Goal: Transaction & Acquisition: Purchase product/service

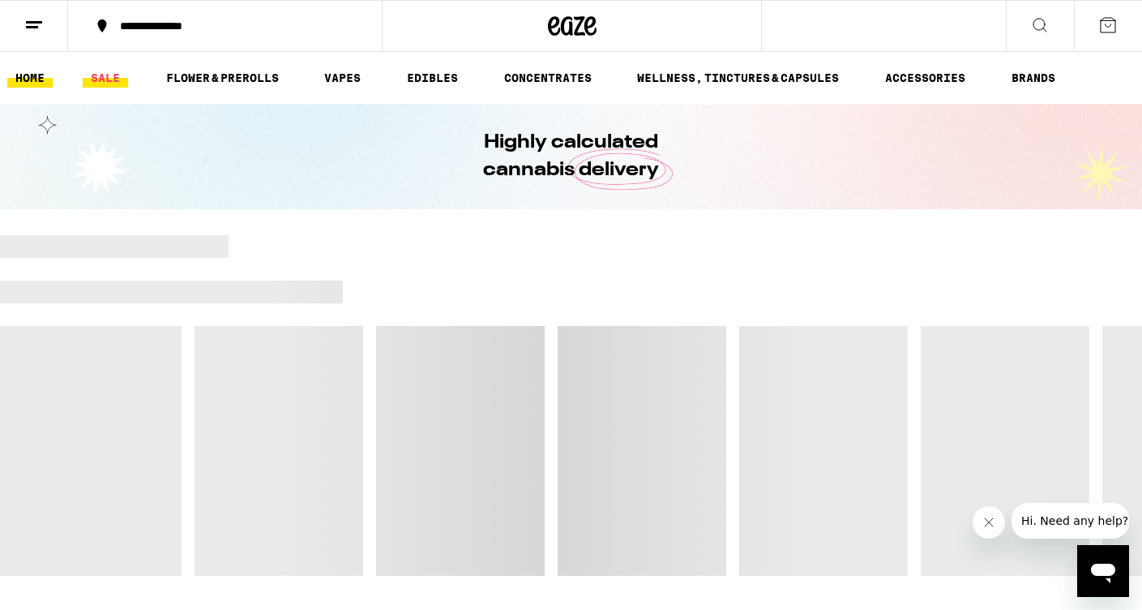
click at [96, 74] on link "SALE" at bounding box center [105, 77] width 45 height 19
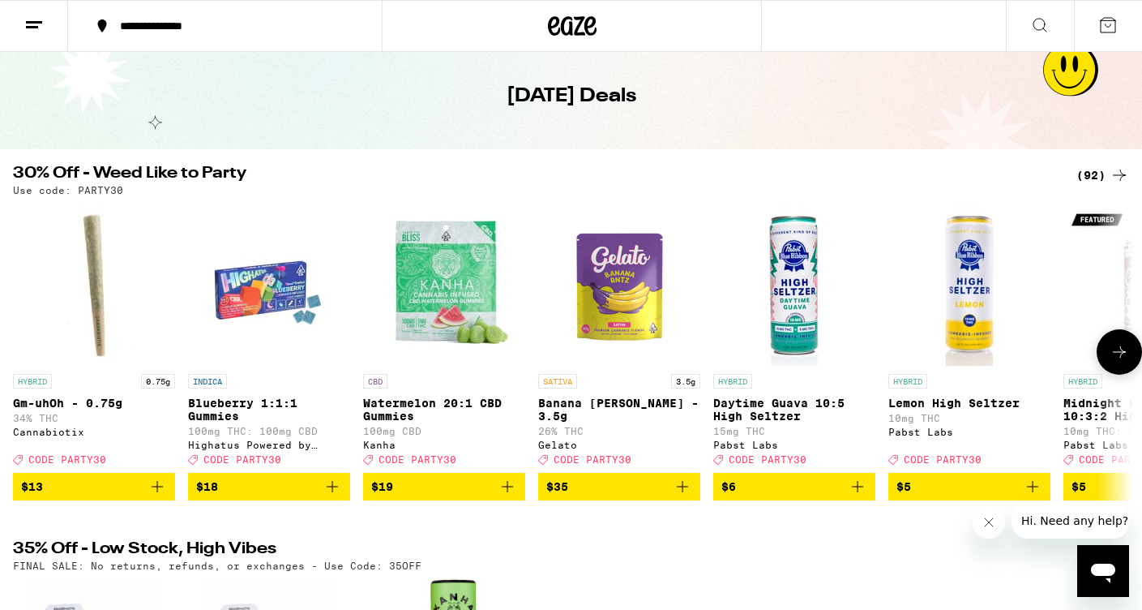
scroll to position [99, 0]
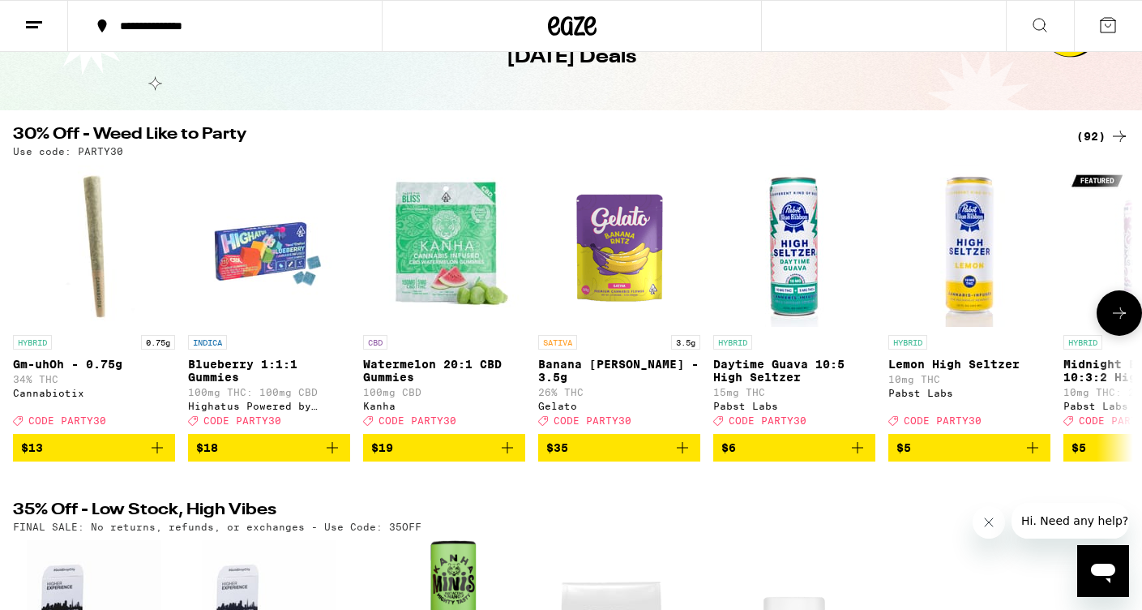
click at [1118, 323] on icon at bounding box center [1119, 312] width 19 height 19
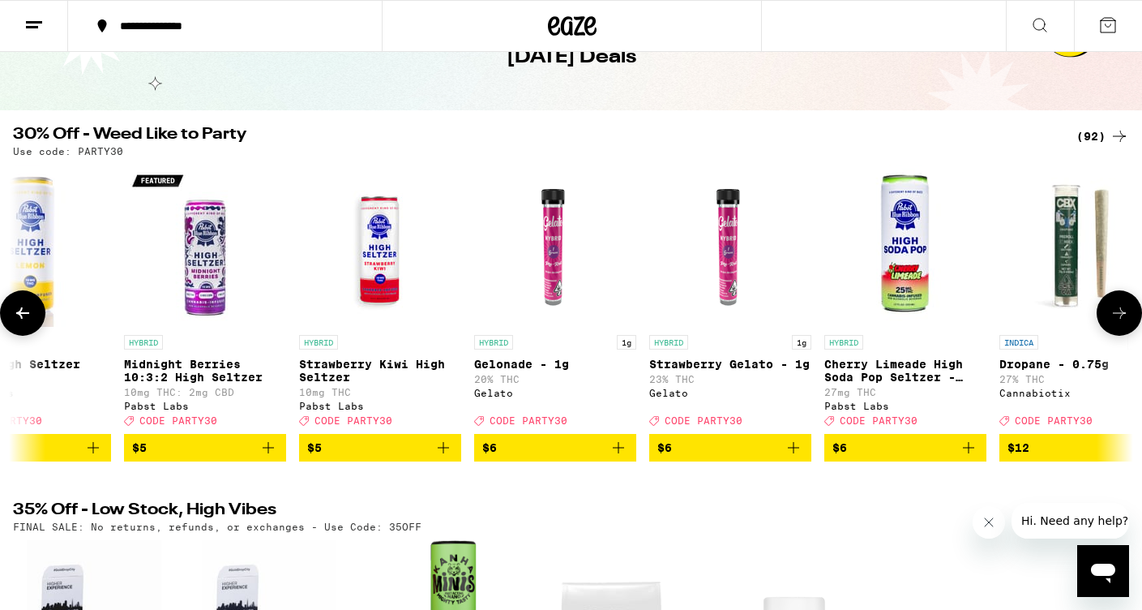
click at [1118, 323] on icon at bounding box center [1119, 312] width 19 height 19
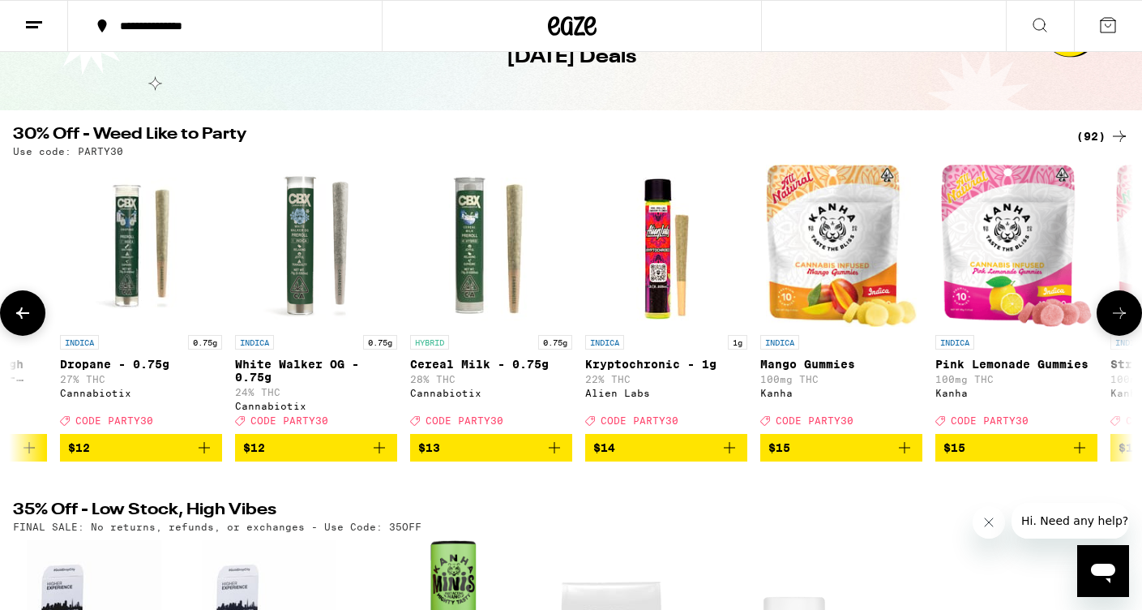
click at [1118, 323] on icon at bounding box center [1119, 312] width 19 height 19
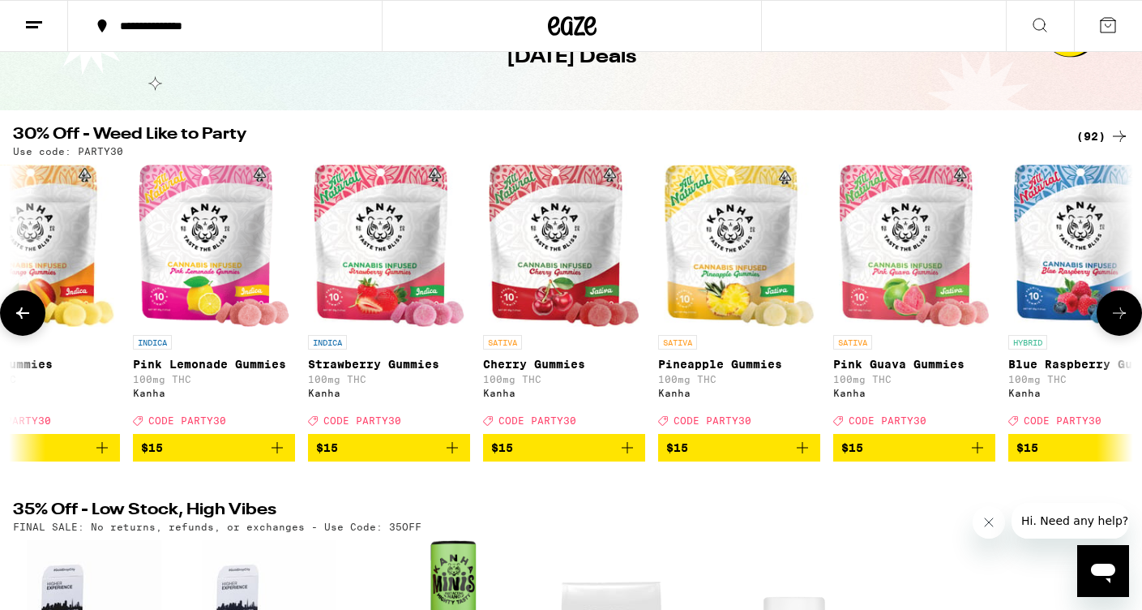
scroll to position [0, 2819]
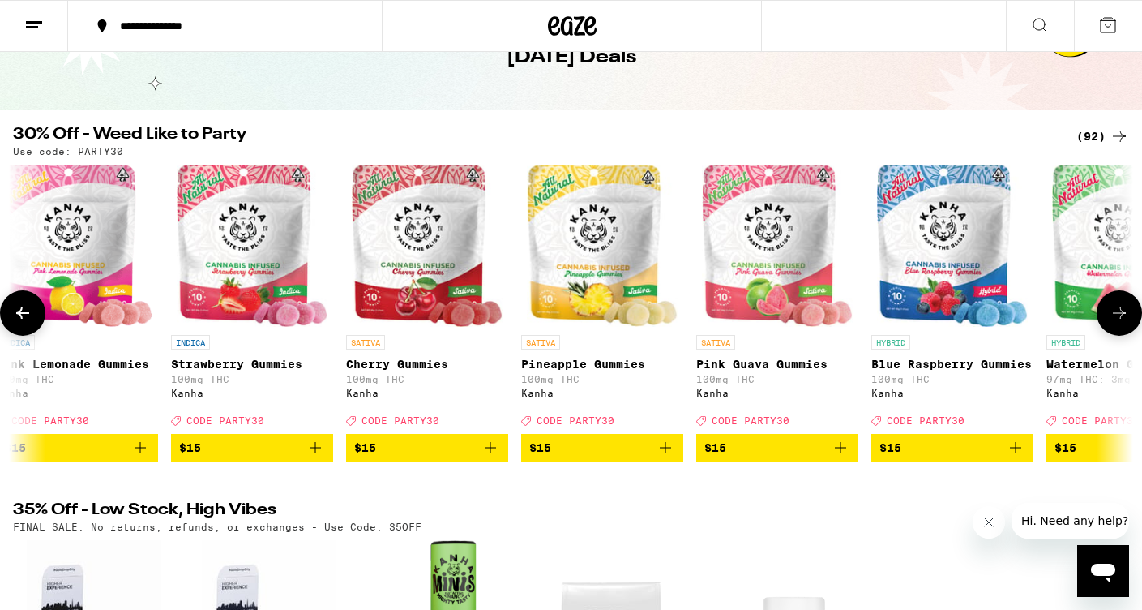
click at [1118, 323] on icon at bounding box center [1119, 312] width 19 height 19
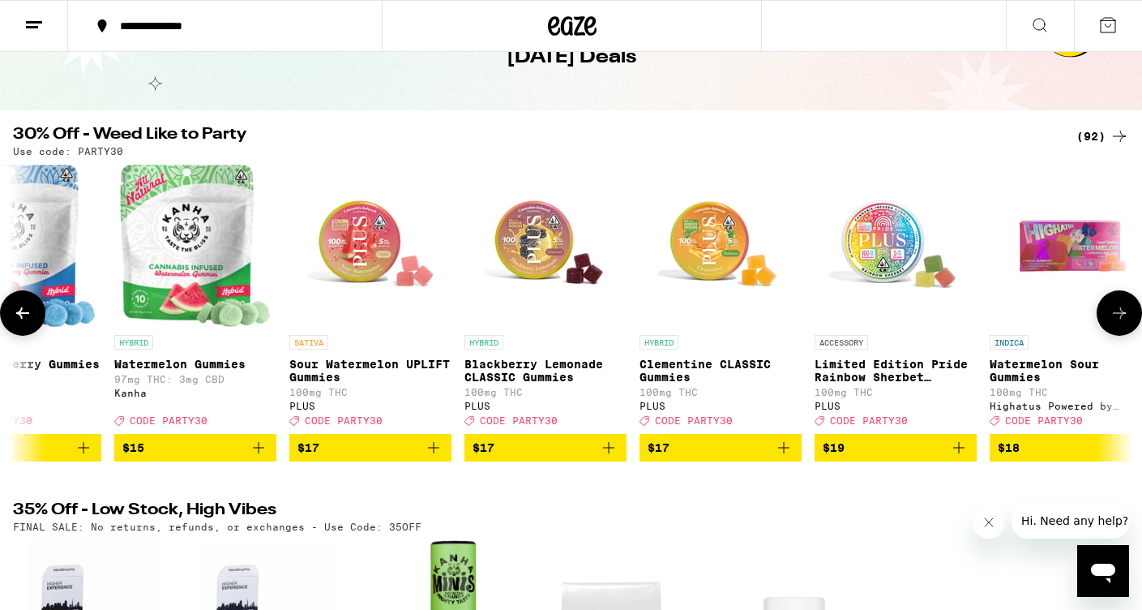
scroll to position [0, 3758]
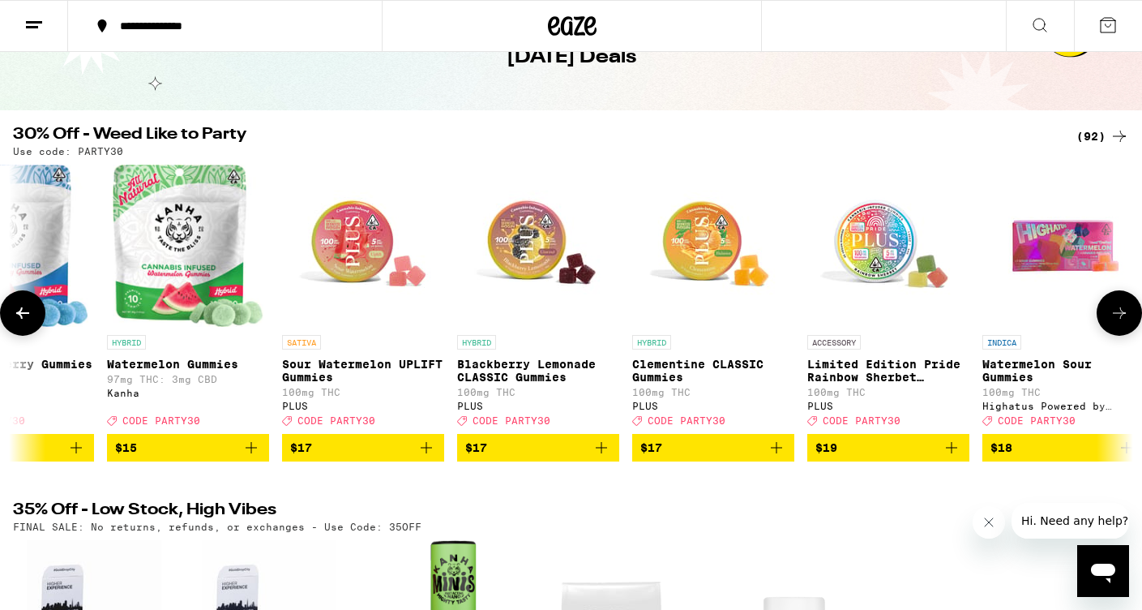
click at [1118, 323] on icon at bounding box center [1119, 312] width 19 height 19
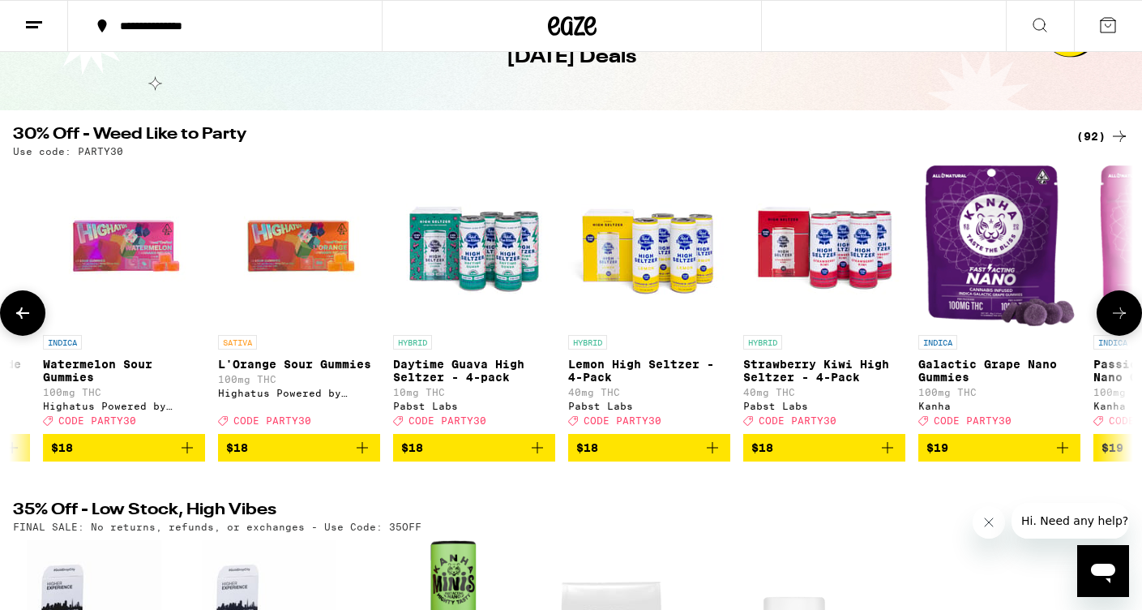
click at [1118, 323] on icon at bounding box center [1119, 312] width 19 height 19
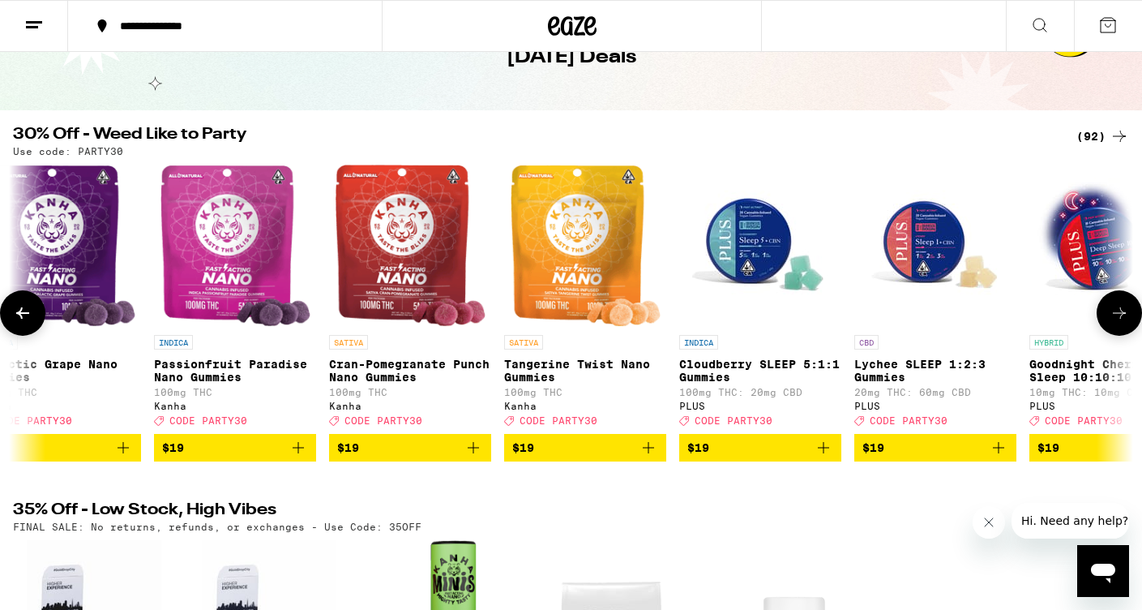
click at [1118, 323] on icon at bounding box center [1119, 312] width 19 height 19
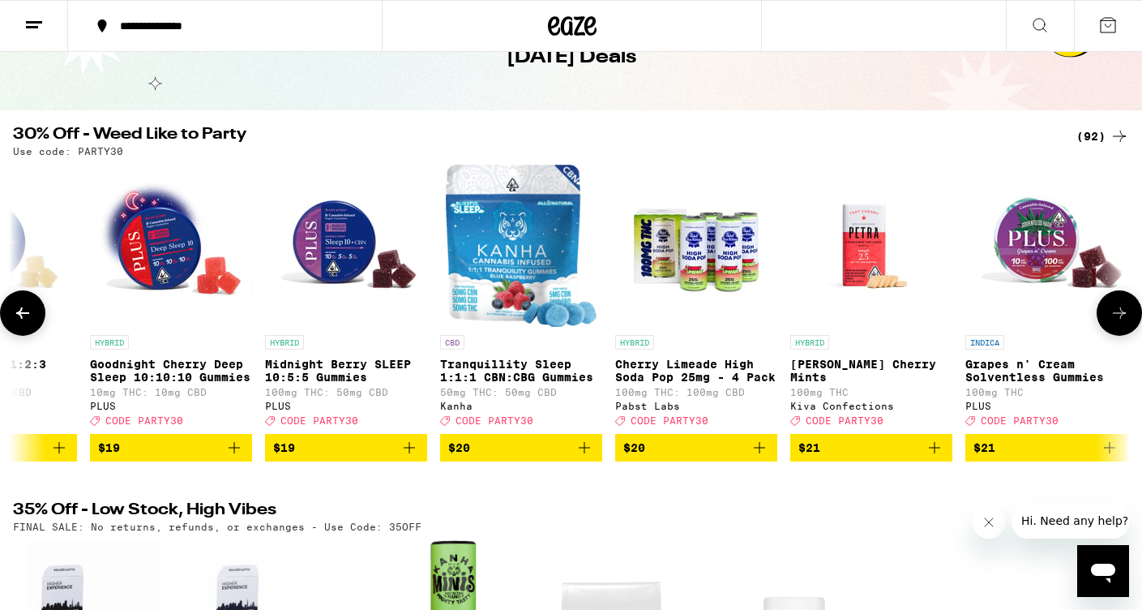
click at [1118, 323] on icon at bounding box center [1119, 312] width 19 height 19
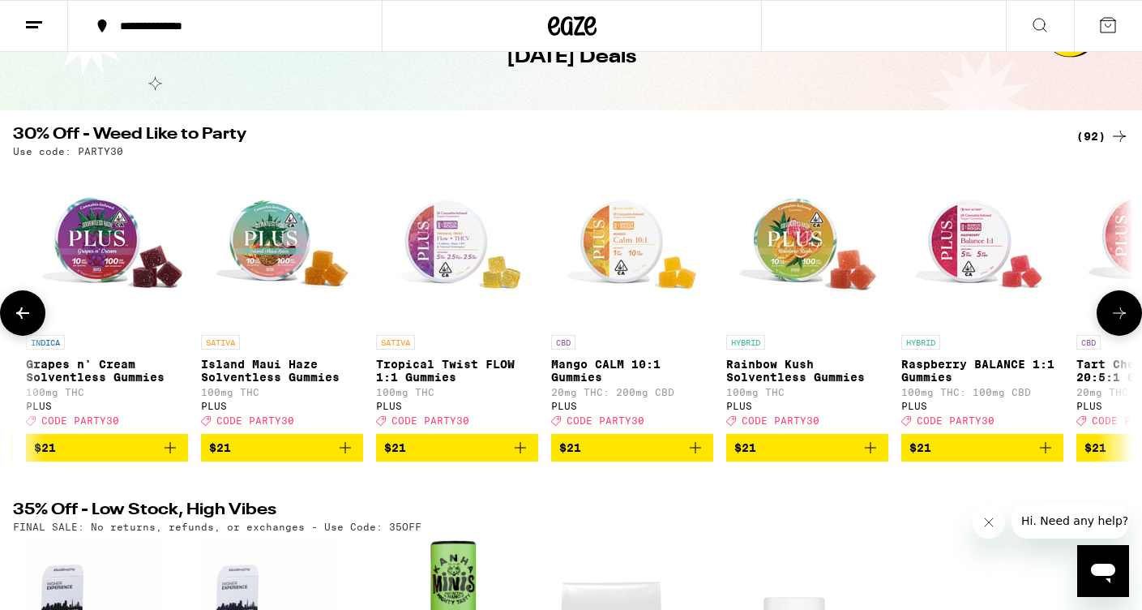
click at [1118, 323] on icon at bounding box center [1119, 312] width 19 height 19
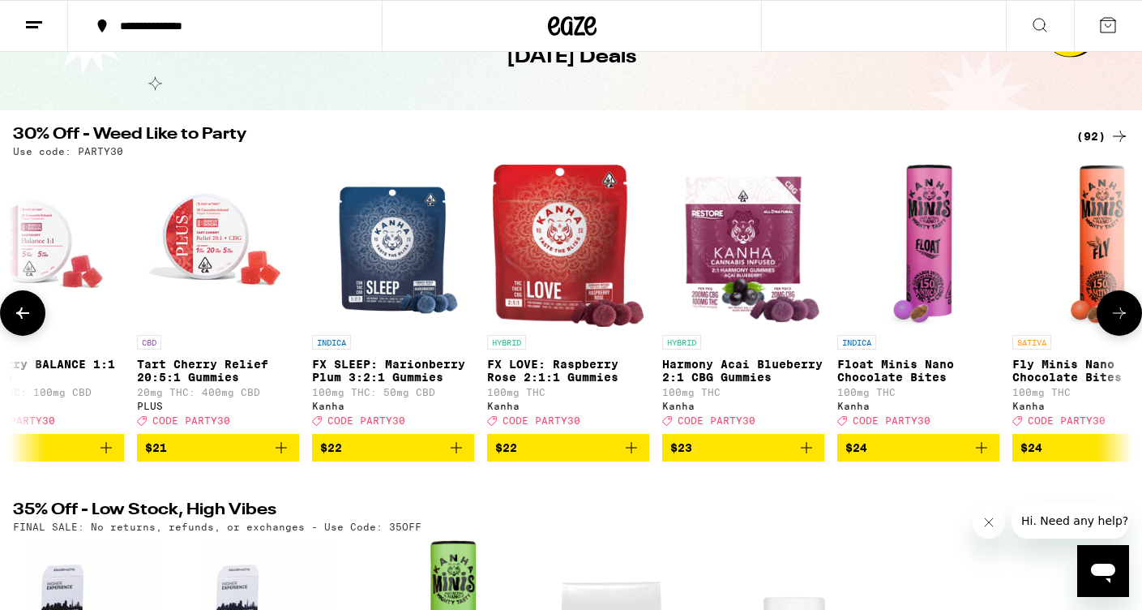
click at [1118, 323] on icon at bounding box center [1119, 312] width 19 height 19
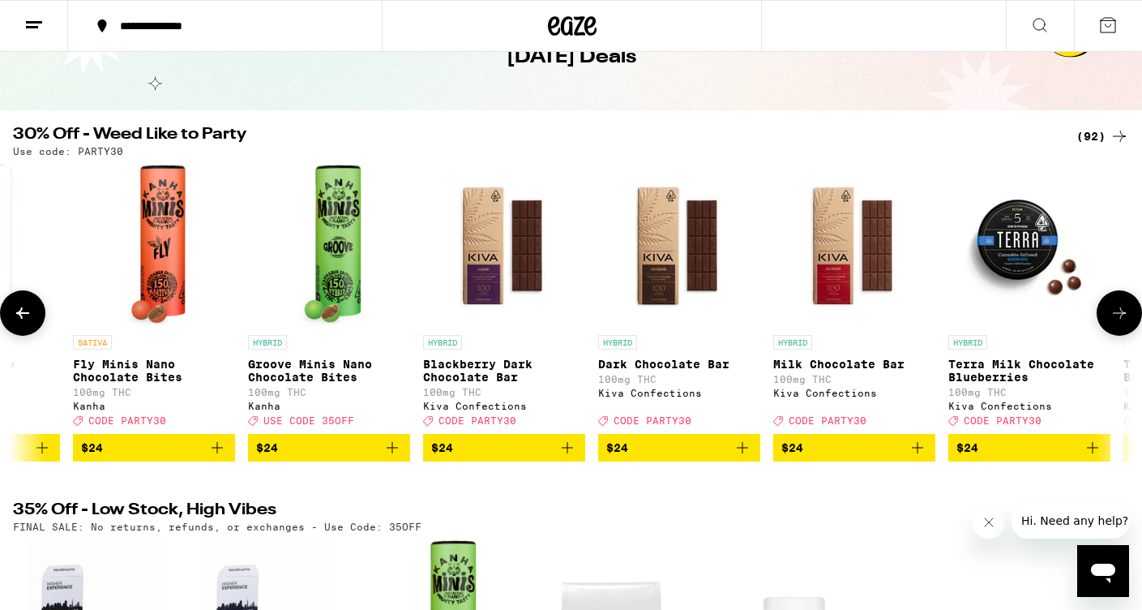
click at [1118, 323] on icon at bounding box center [1119, 312] width 19 height 19
